Goal: Check status: Check status

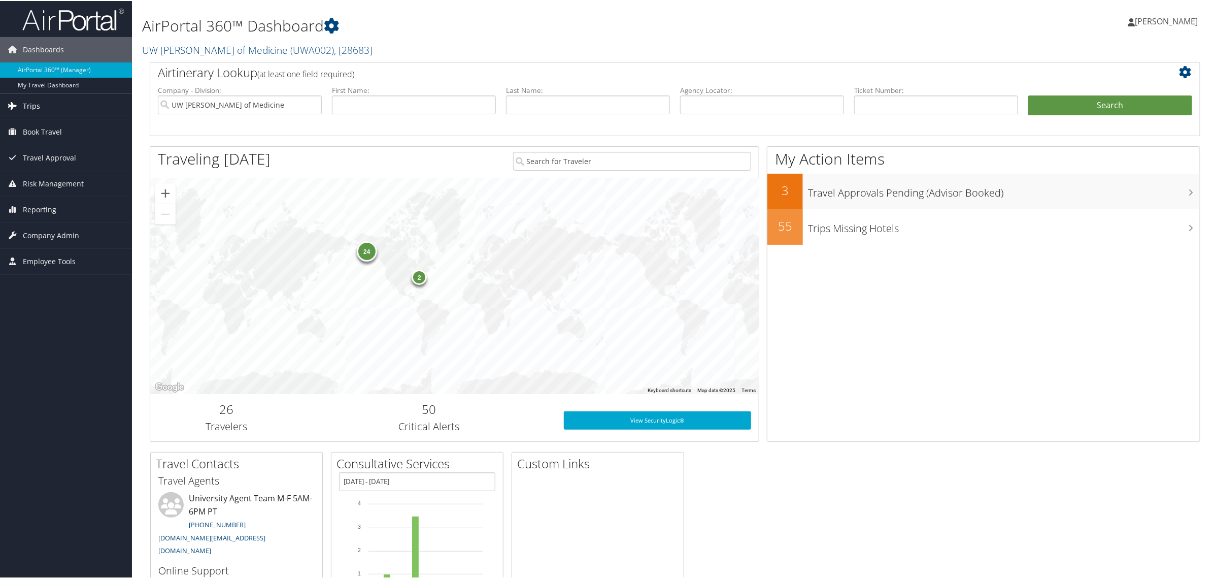
click at [31, 109] on span "Trips" at bounding box center [31, 104] width 17 height 25
click at [31, 120] on link "Airtinerary® Lookup" at bounding box center [66, 125] width 132 height 15
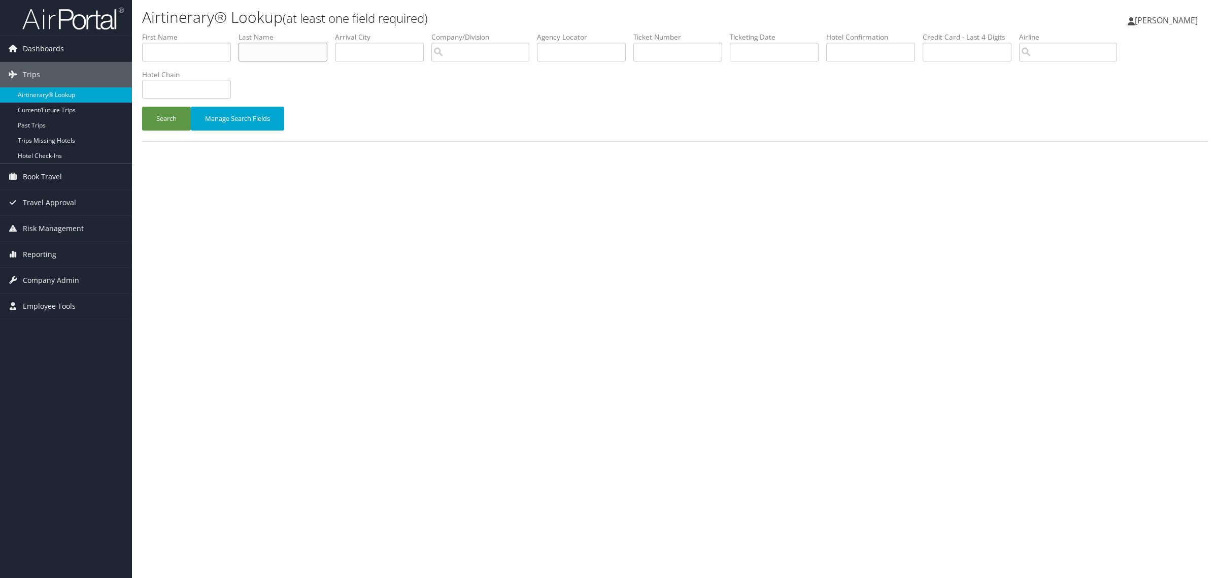
click at [305, 54] on input "text" at bounding box center [283, 52] width 89 height 19
type input "Batcha"
click at [142, 107] on button "Search" at bounding box center [166, 119] width 49 height 24
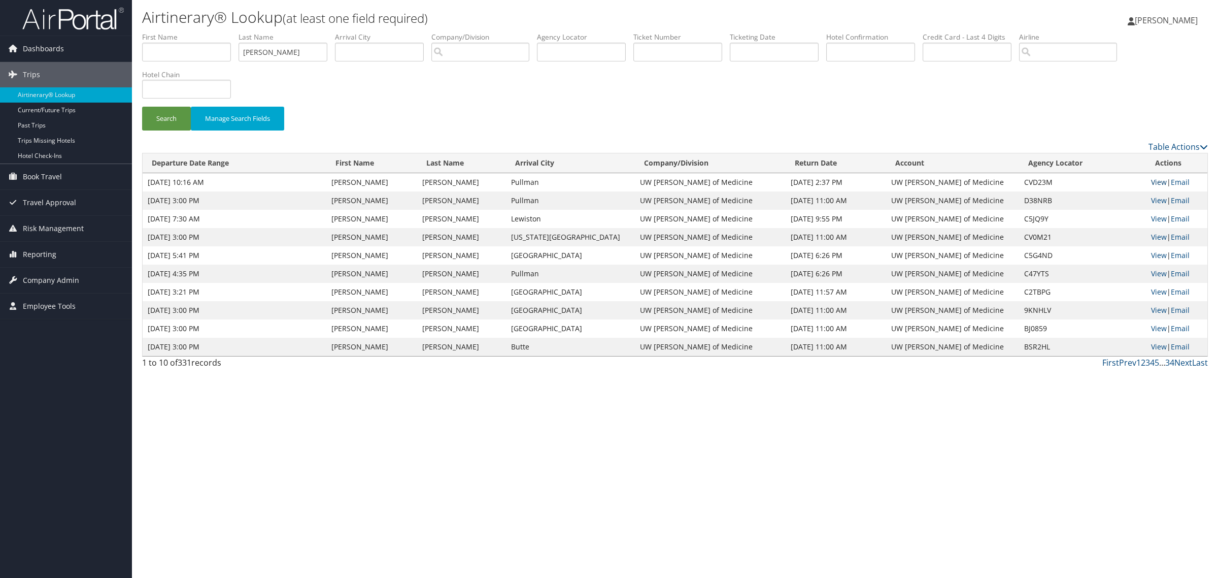
click at [1151, 184] on link "View" at bounding box center [1159, 182] width 16 height 10
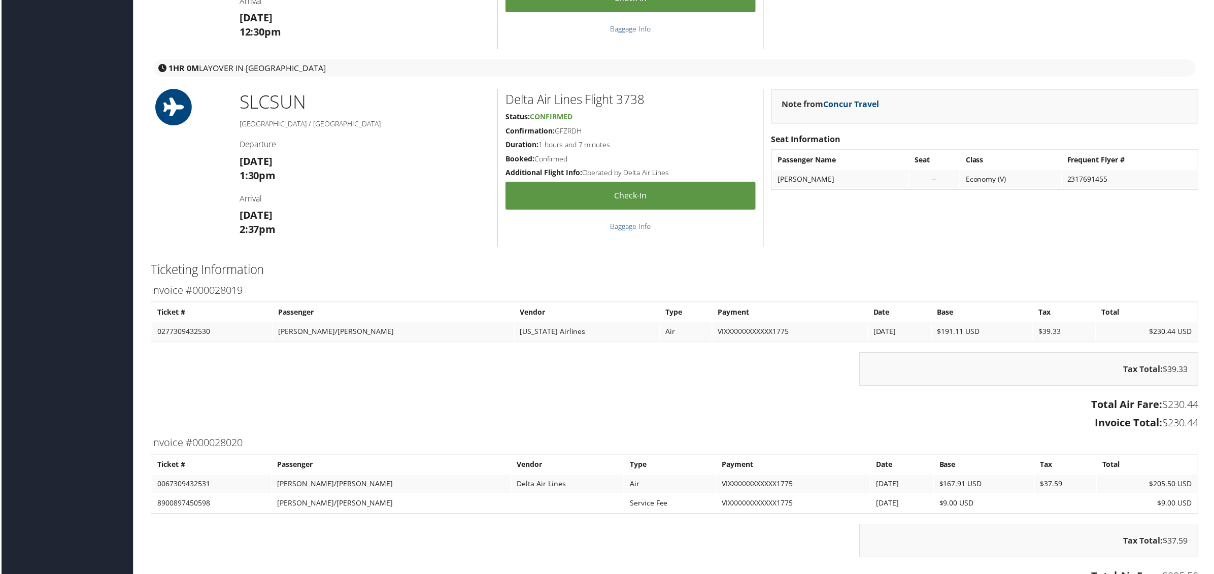
scroll to position [1269, 0]
